Goal: Information Seeking & Learning: Find specific fact

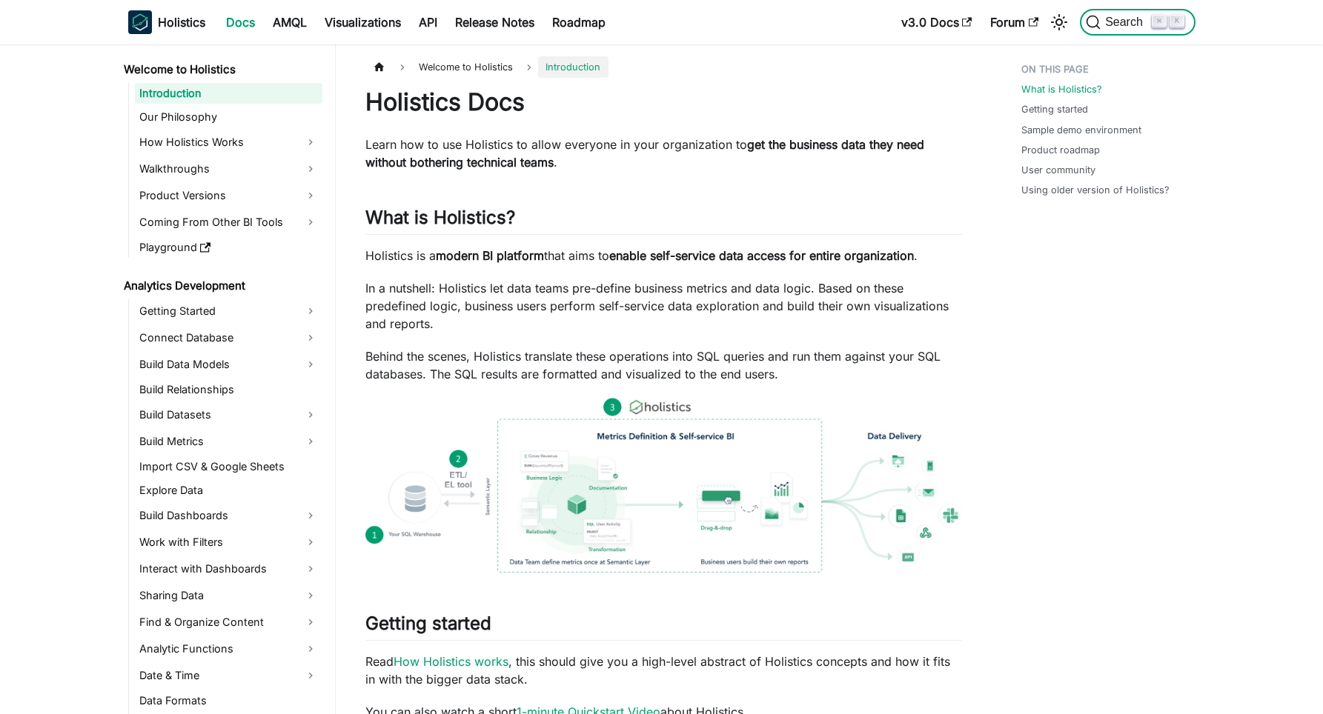
click at [1139, 22] on span "Search" at bounding box center [1126, 22] width 51 height 13
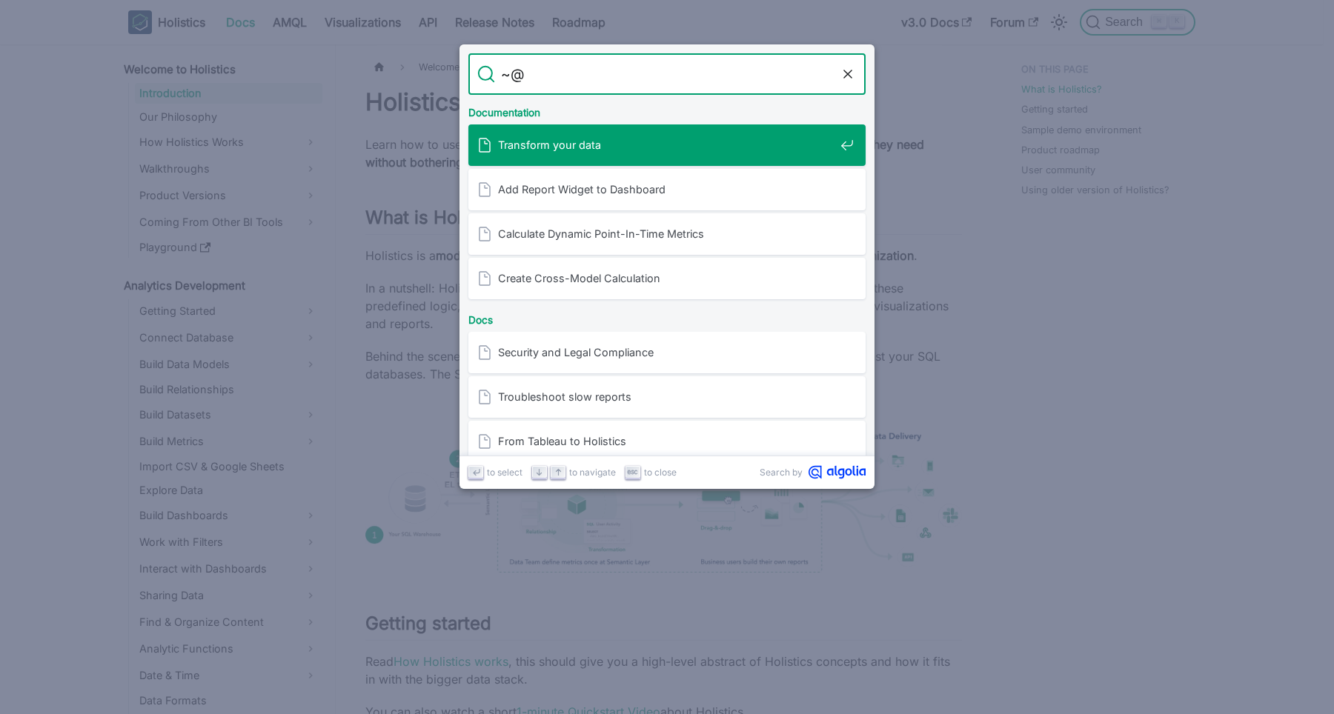
type input "~"
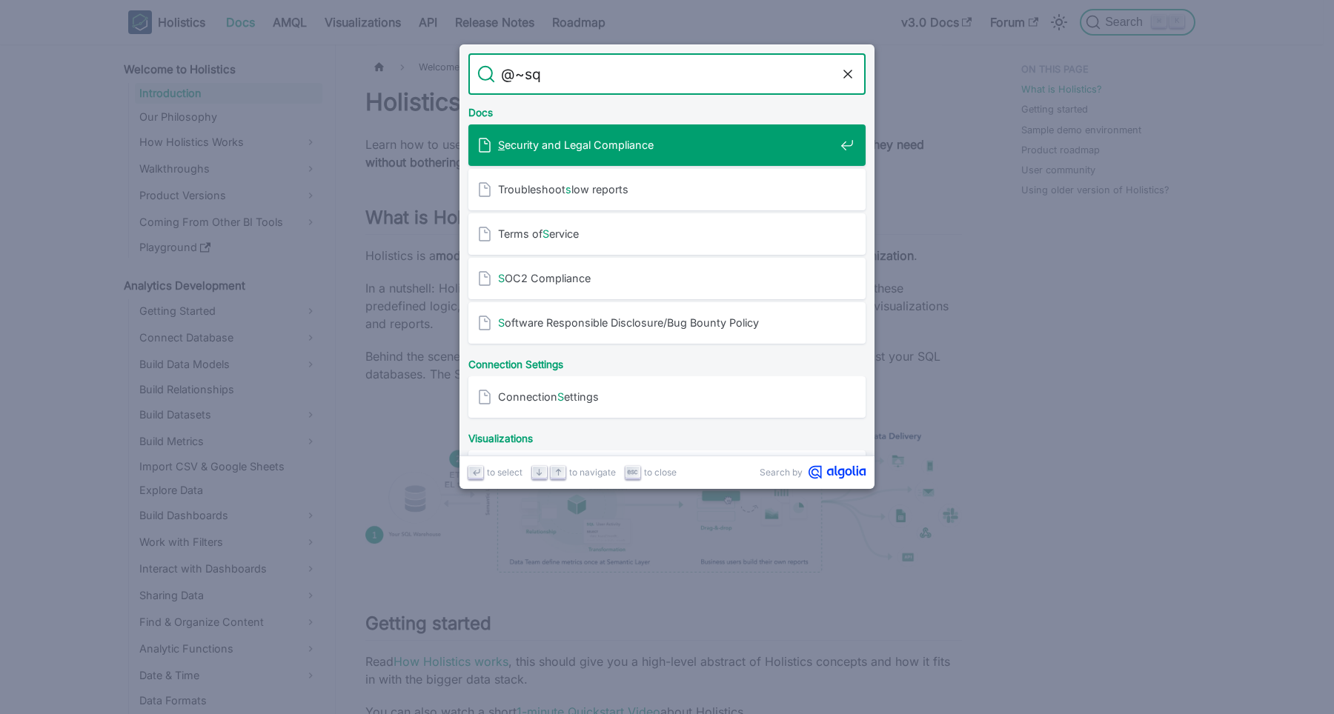
type input "@~sql"
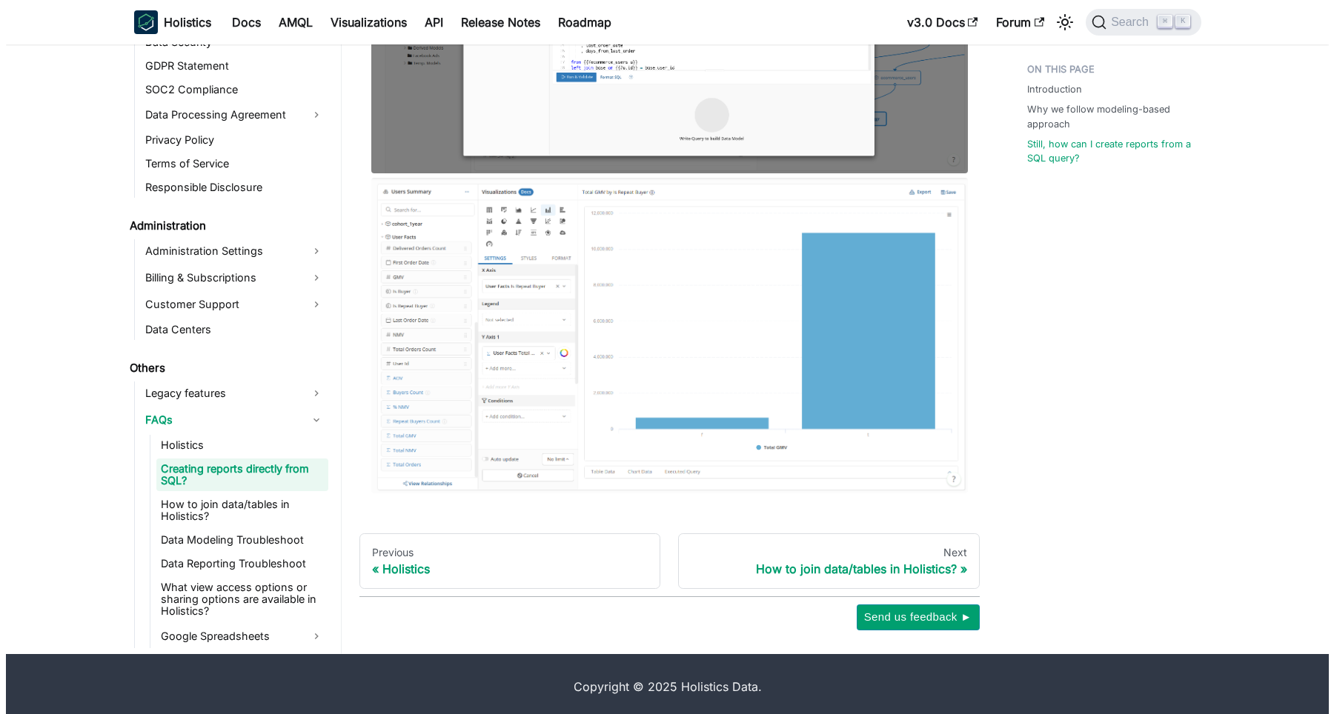
scroll to position [1256, 0]
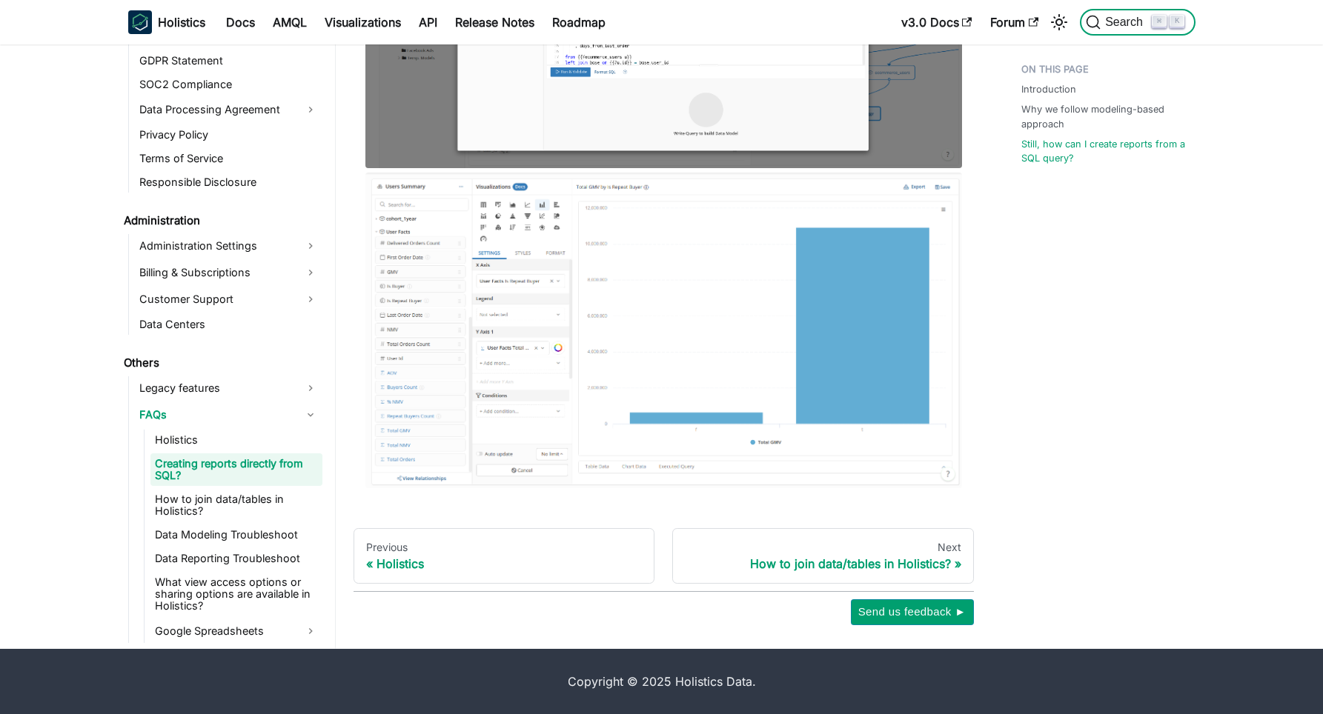
click at [1125, 27] on span "Search" at bounding box center [1126, 22] width 51 height 13
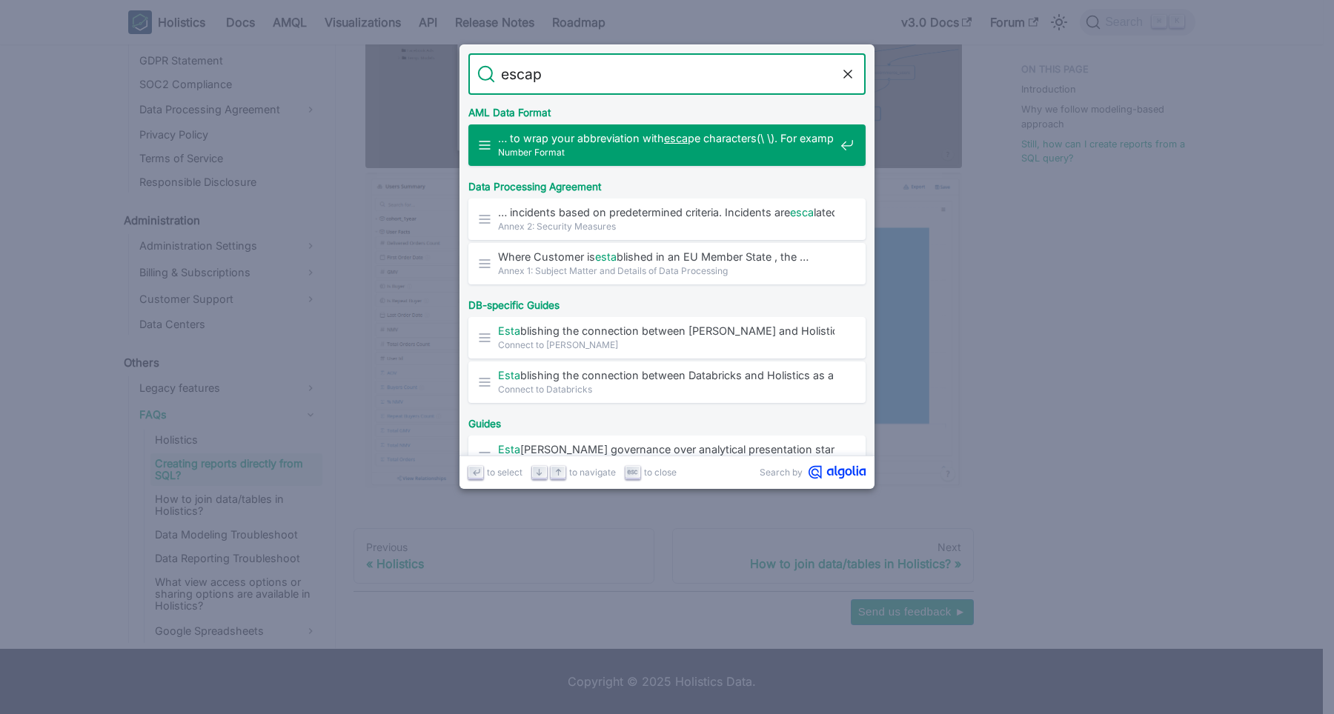
type input "escape"
